Goal: Task Accomplishment & Management: Manage account settings

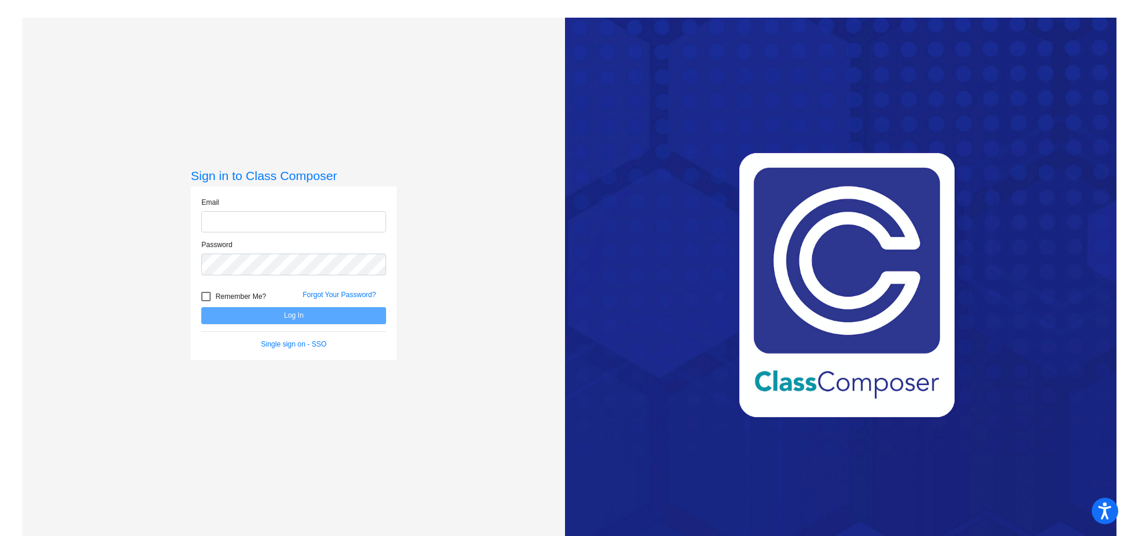
type input "[EMAIL_ADDRESS][DOMAIN_NAME]"
click at [207, 300] on div at bounding box center [205, 296] width 9 height 9
click at [206, 301] on input "Remember Me?" at bounding box center [205, 301] width 1 height 1
checkbox input "true"
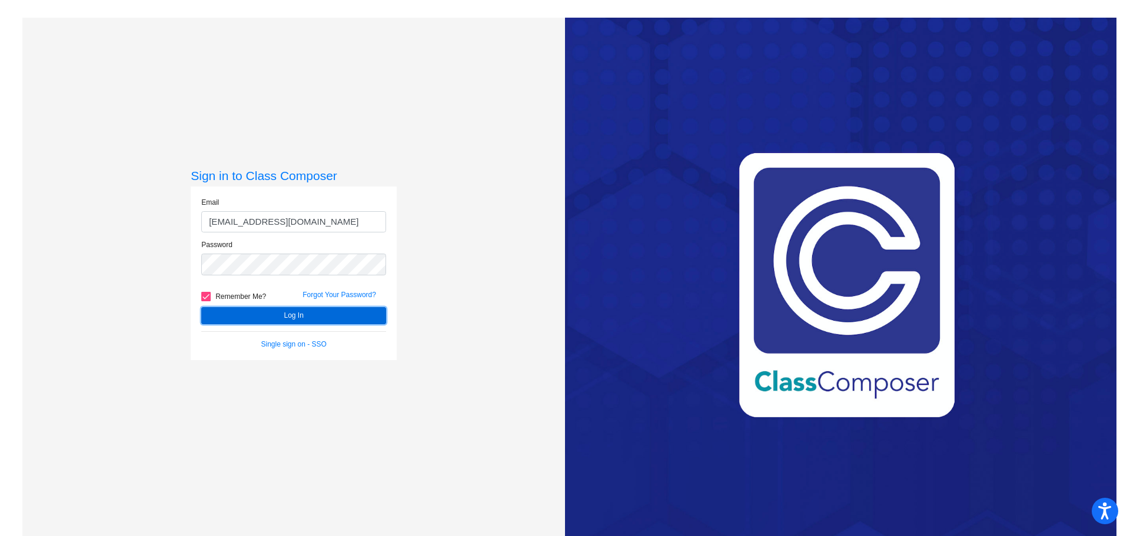
click at [292, 315] on button "Log In" at bounding box center [293, 315] width 185 height 17
